Goal: Find specific page/section: Find specific page/section

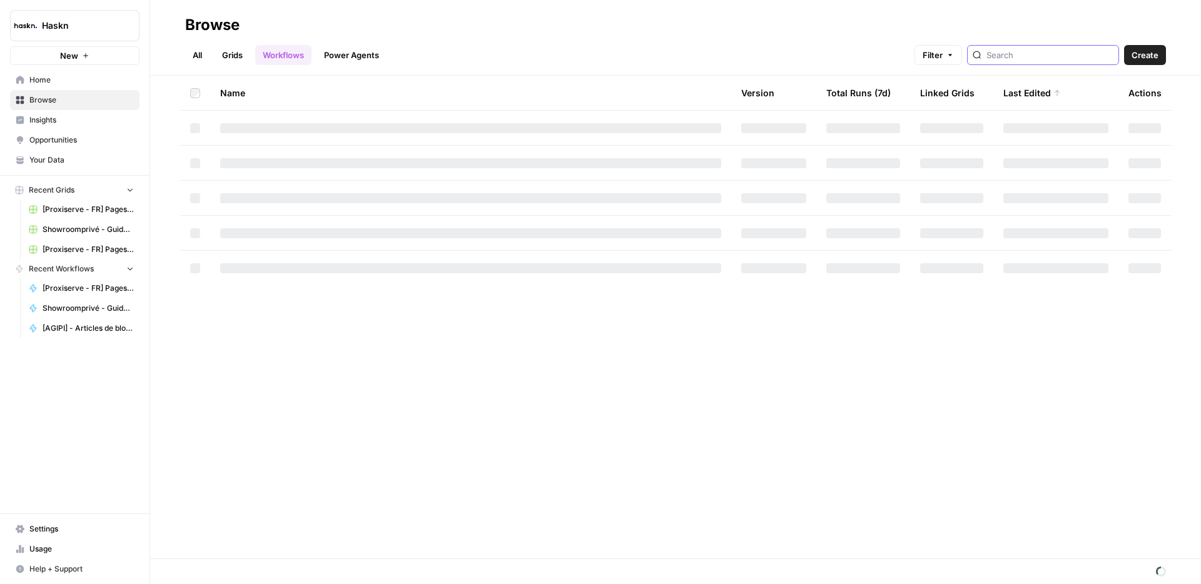
click at [1056, 53] on input "search" at bounding box center [1049, 55] width 127 height 13
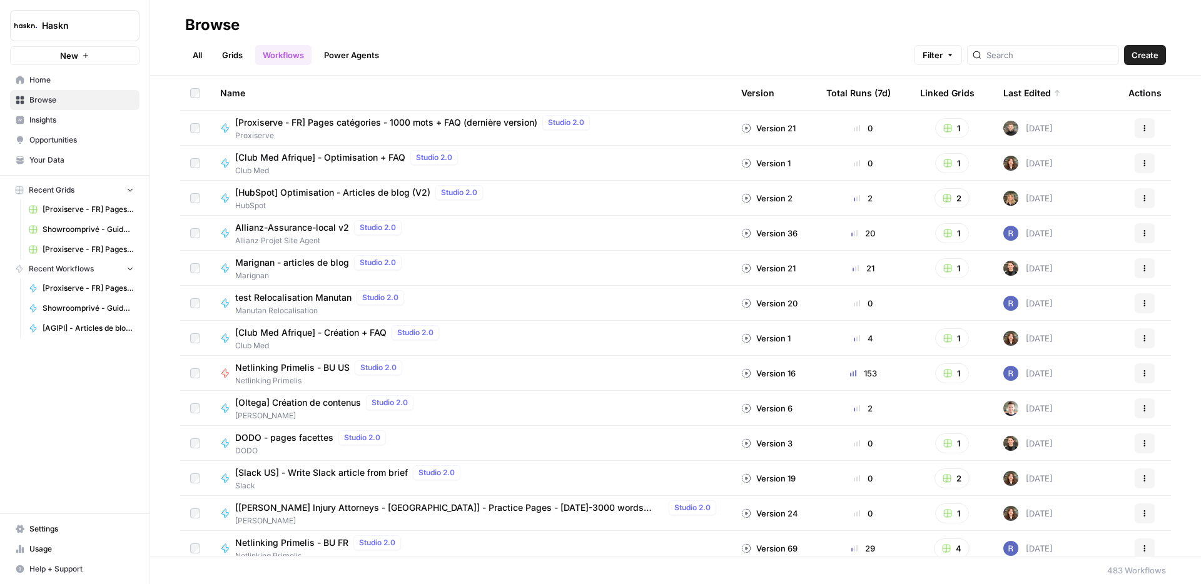
click at [202, 37] on div "All Grids Workflows Power Agents Filter Create" at bounding box center [675, 50] width 981 height 30
drag, startPoint x: 198, startPoint y: 46, endPoint x: 248, endPoint y: 44, distance: 50.1
click at [198, 46] on link "All" at bounding box center [197, 55] width 24 height 20
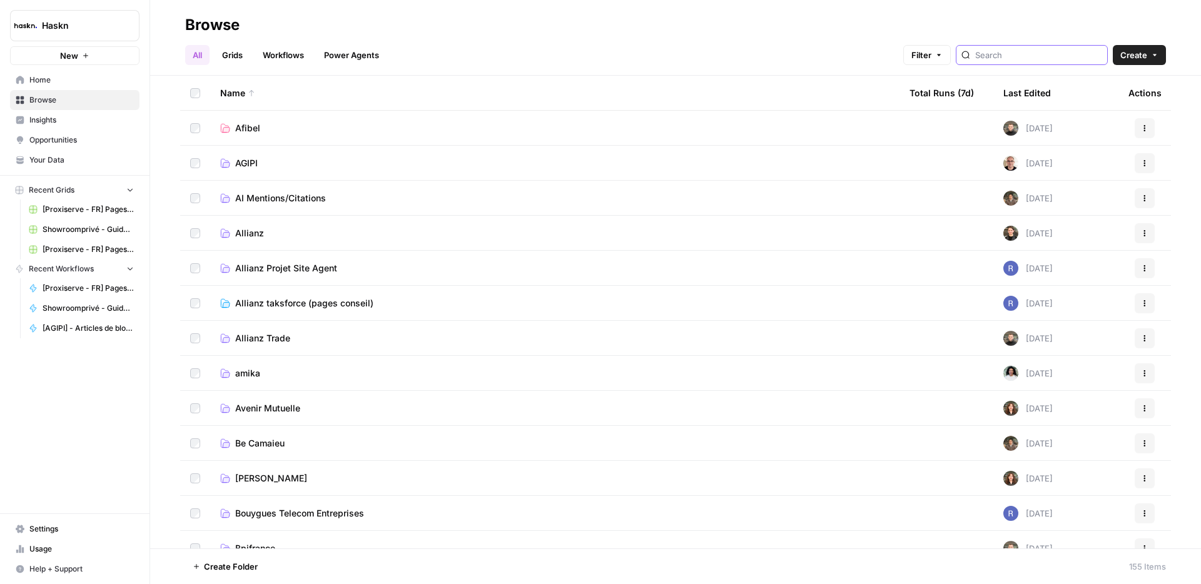
click at [1046, 56] on input "search" at bounding box center [1038, 55] width 127 height 13
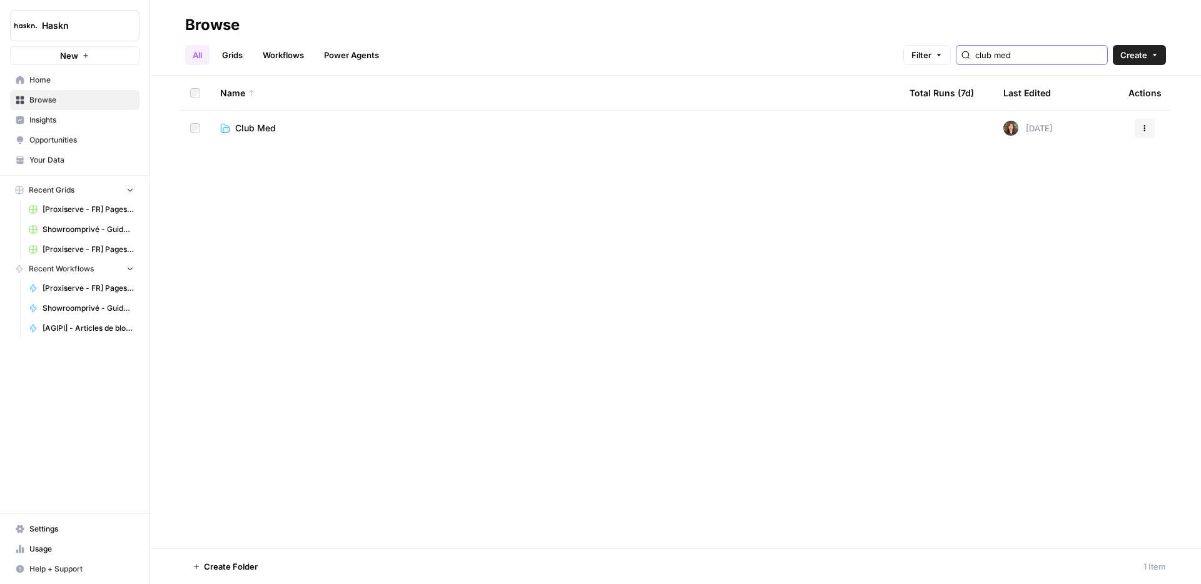
type input "club med"
click at [255, 125] on span "Club Med" at bounding box center [255, 128] width 41 height 13
